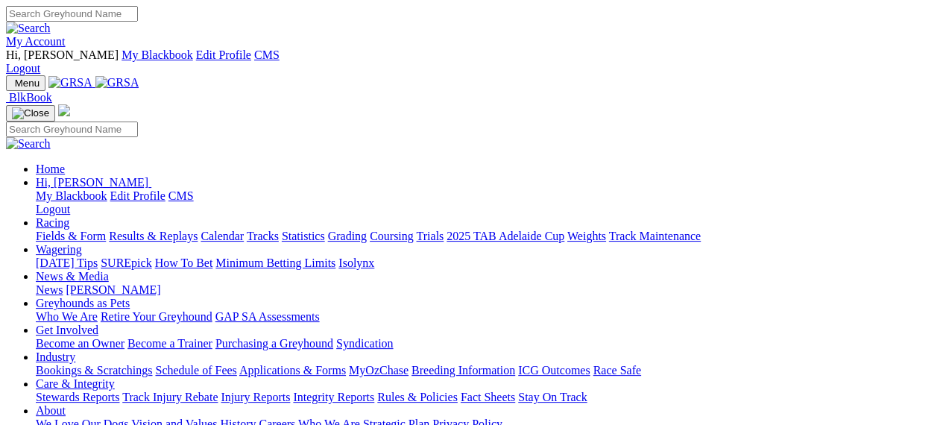
click at [138, 16] on input "Search" at bounding box center [72, 14] width 132 height 16
type input "elegant ember"
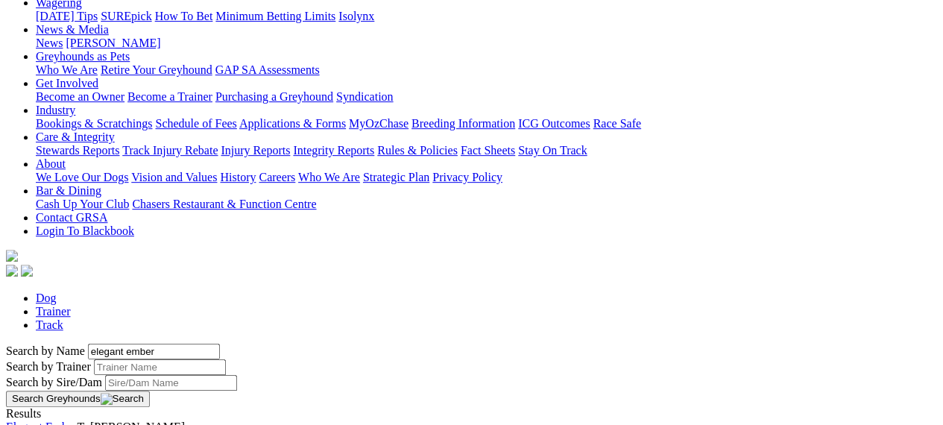
scroll to position [274, 0]
click at [78, 420] on link "Elegant Ember" at bounding box center [42, 426] width 72 height 13
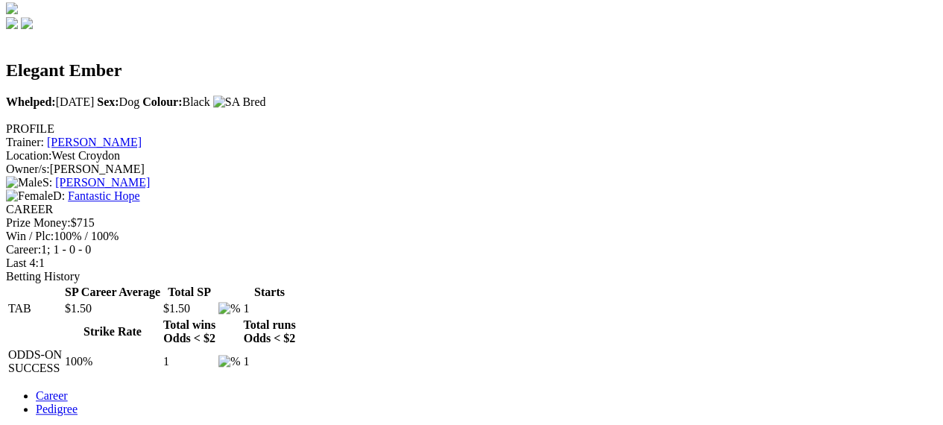
scroll to position [513, 0]
